Goal: Navigation & Orientation: Find specific page/section

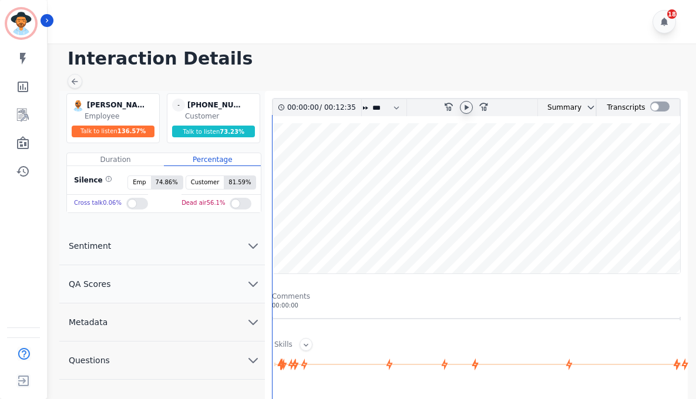
click at [470, 107] on icon at bounding box center [466, 107] width 9 height 9
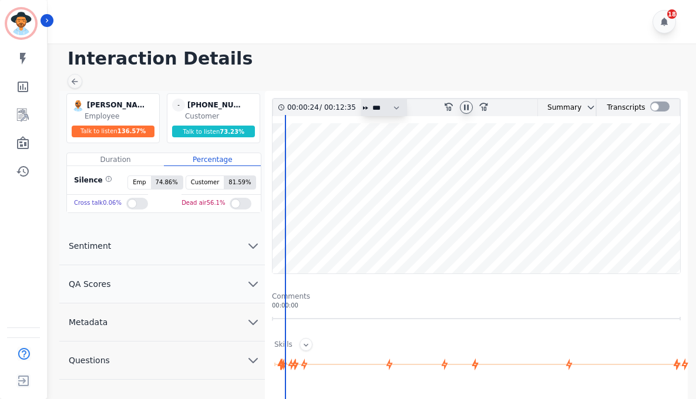
click at [384, 103] on select "* * * **** * *** * ****" at bounding box center [388, 107] width 35 height 17
click at [371, 99] on select "* * * **** * *** * ****" at bounding box center [388, 107] width 35 height 17
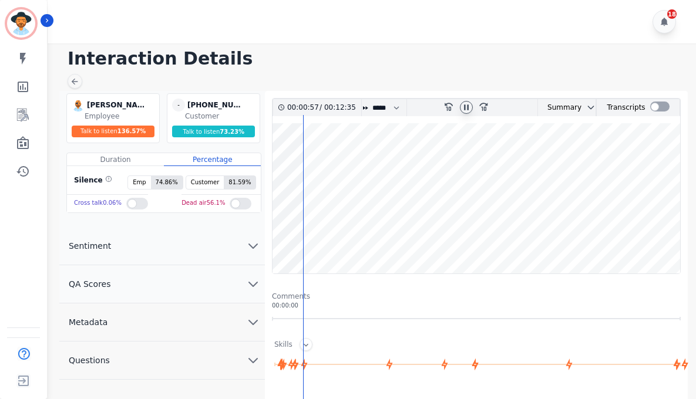
click at [344, 251] on wave at bounding box center [477, 198] width 408 height 150
click at [356, 237] on wave at bounding box center [477, 198] width 408 height 150
click at [462, 115] on div at bounding box center [467, 107] width 18 height 17
click at [464, 105] on icon at bounding box center [466, 107] width 9 height 9
click at [462, 103] on icon at bounding box center [466, 107] width 9 height 9
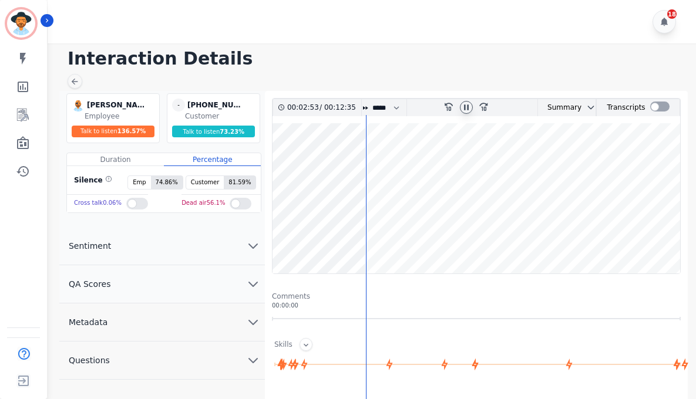
click at [369, 160] on wave at bounding box center [477, 198] width 408 height 150
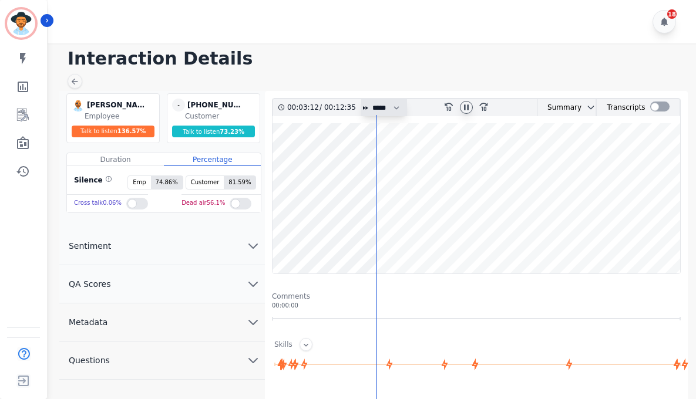
click at [384, 112] on select "* * * **** * *** * ****" at bounding box center [388, 107] width 35 height 17
select select "****"
click at [371, 99] on select "* * * **** * *** * ****" at bounding box center [388, 107] width 35 height 17
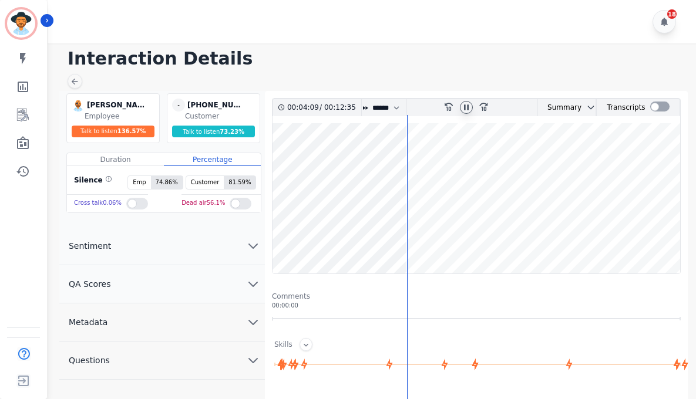
click at [417, 163] on wave at bounding box center [477, 198] width 408 height 150
click at [461, 237] on wave at bounding box center [477, 198] width 408 height 150
click at [489, 236] on wave at bounding box center [477, 198] width 408 height 150
click at [496, 235] on wave at bounding box center [477, 198] width 408 height 150
click at [512, 203] on wave at bounding box center [477, 198] width 408 height 150
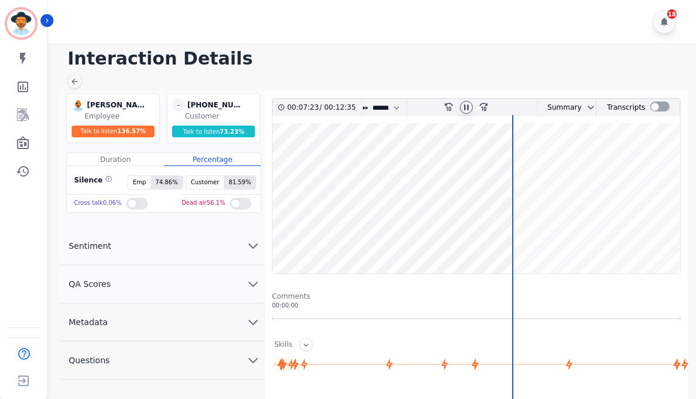
click at [514, 235] on wave at bounding box center [477, 198] width 408 height 150
click at [522, 235] on wave at bounding box center [477, 198] width 408 height 150
click at [542, 235] on wave at bounding box center [477, 198] width 408 height 150
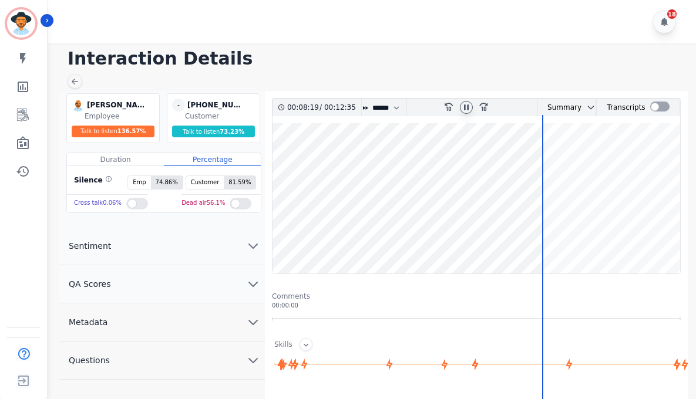
click at [582, 235] on wave at bounding box center [477, 198] width 408 height 150
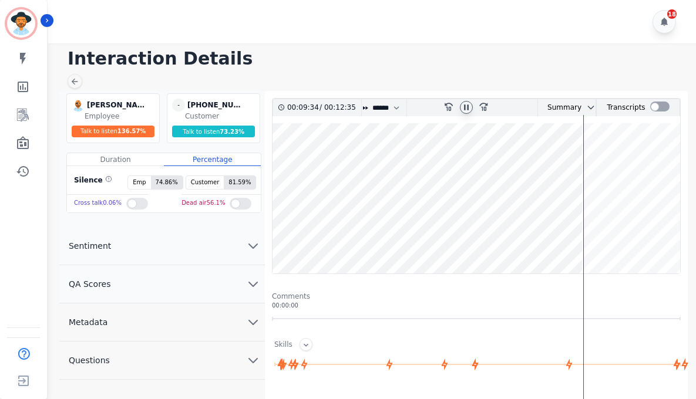
click at [593, 191] on wave at bounding box center [477, 198] width 408 height 150
click at [466, 109] on icon at bounding box center [466, 107] width 9 height 9
drag, startPoint x: 266, startPoint y: 43, endPoint x: 274, endPoint y: 47, distance: 9.2
click at [266, 43] on div "18" at bounding box center [374, 21] width 652 height 43
click at [642, 175] on wave at bounding box center [477, 198] width 408 height 150
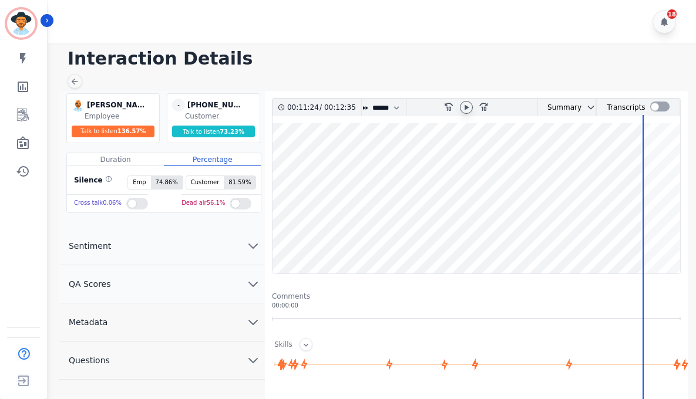
click at [463, 112] on icon at bounding box center [466, 107] width 9 height 9
click at [651, 160] on wave at bounding box center [477, 198] width 408 height 150
click at [666, 160] on wave at bounding box center [477, 198] width 408 height 150
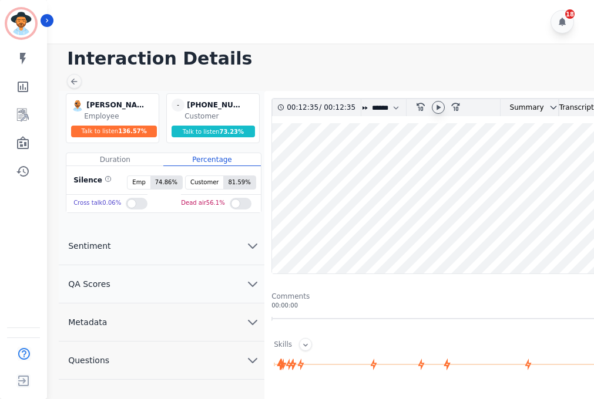
click at [280, 19] on div "18" at bounding box center [322, 21] width 550 height 43
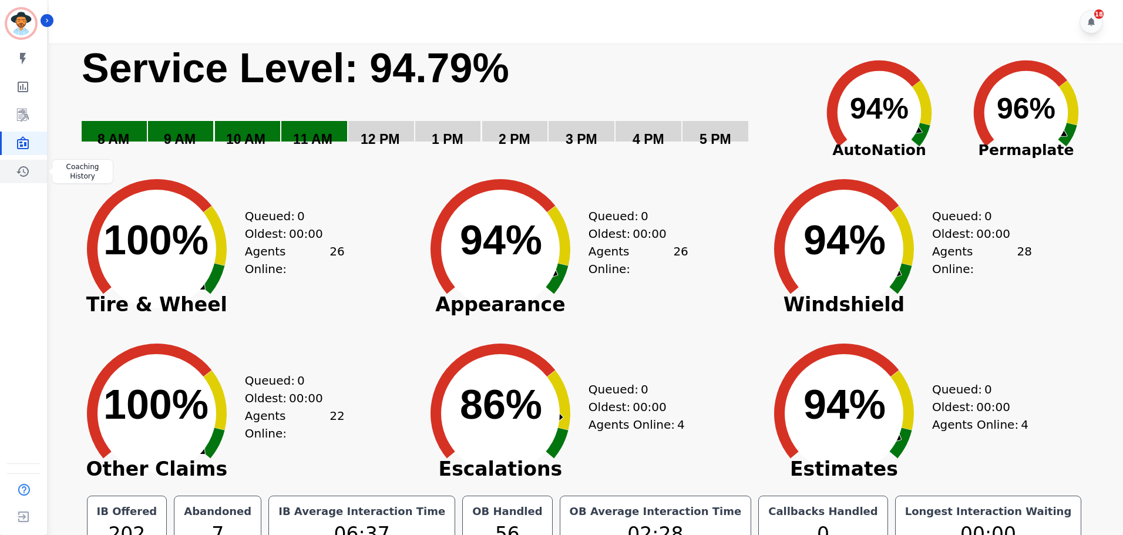
click at [25, 168] on icon "Sidebar" at bounding box center [23, 171] width 14 height 14
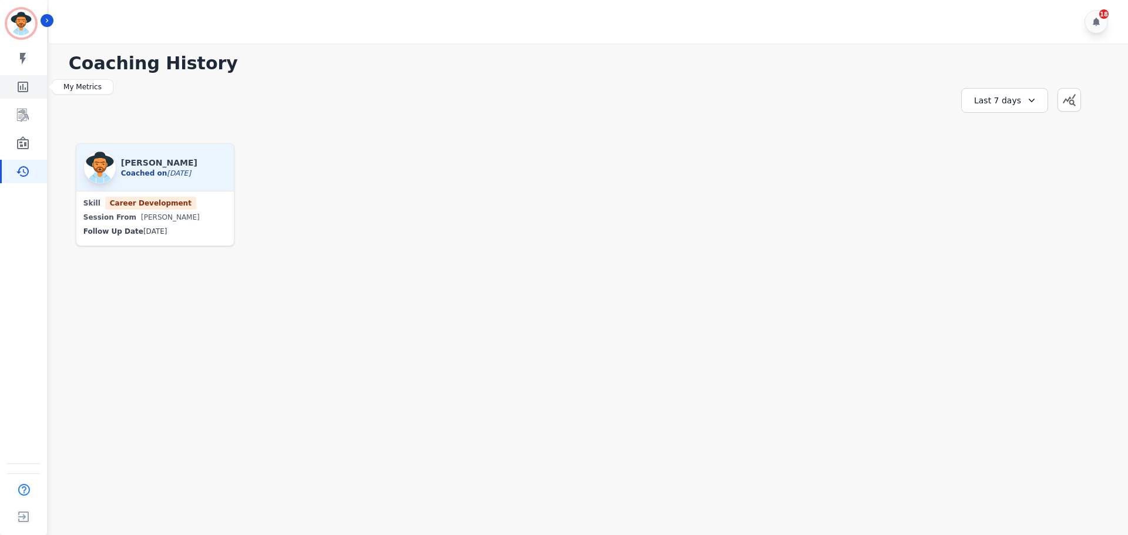
click at [33, 83] on link "Sidebar" at bounding box center [24, 86] width 45 height 23
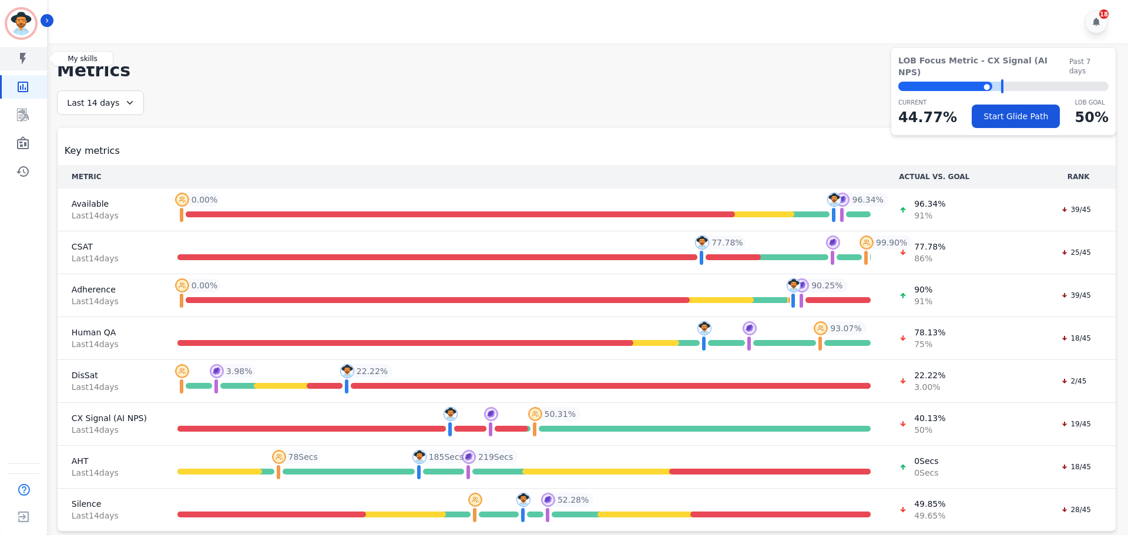
click at [22, 48] on link "Sidebar" at bounding box center [24, 58] width 45 height 23
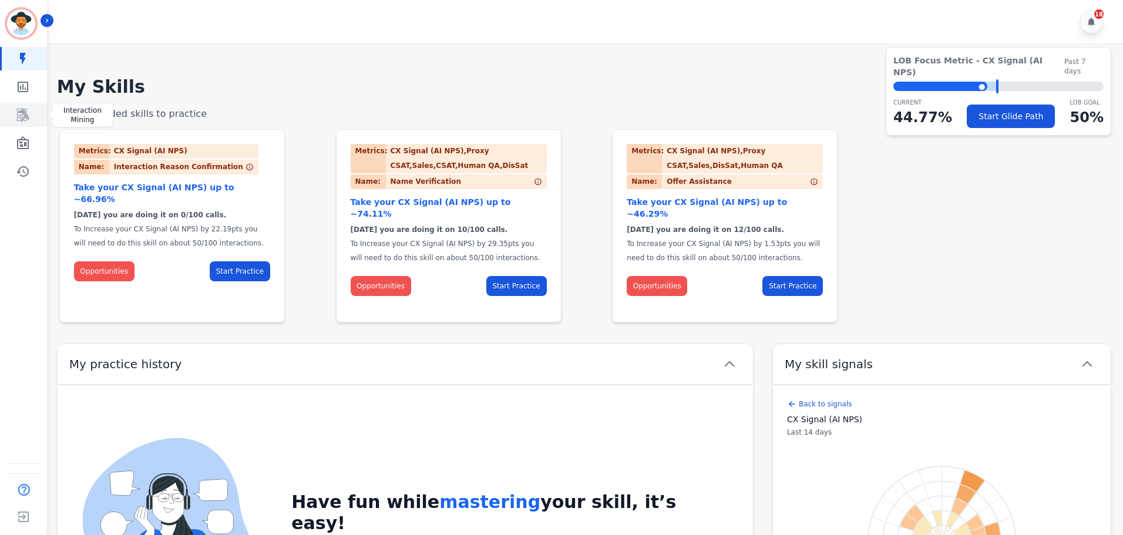
click at [22, 115] on icon "Sidebar" at bounding box center [23, 115] width 12 height 13
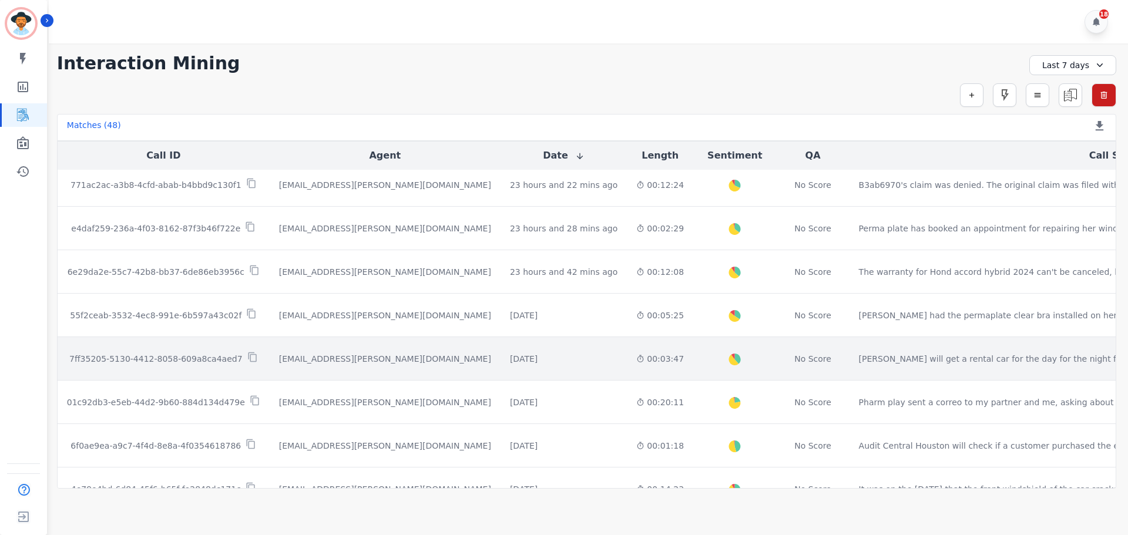
scroll to position [529, 0]
